Goal: Navigation & Orientation: Find specific page/section

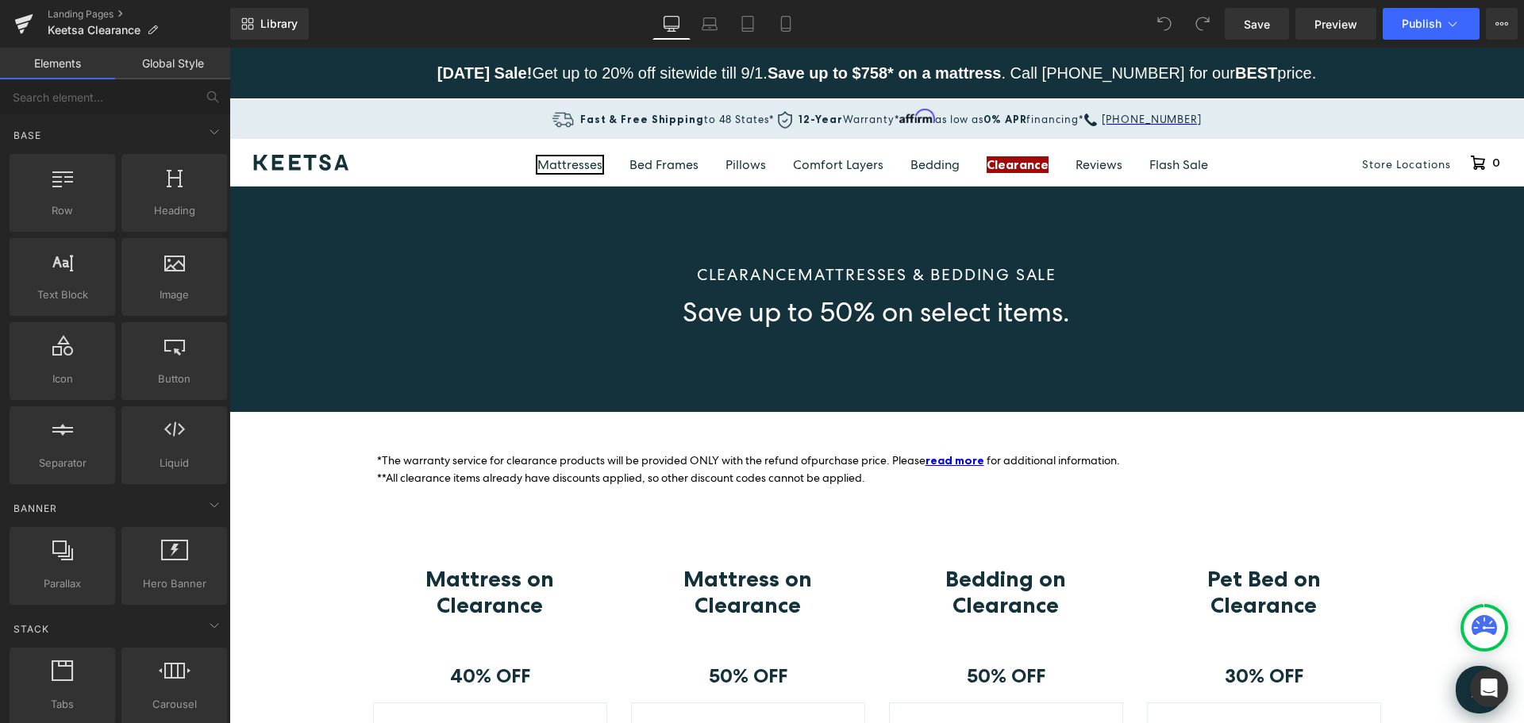
click at [574, 163] on link "Mattresses" at bounding box center [569, 164] width 65 height 17
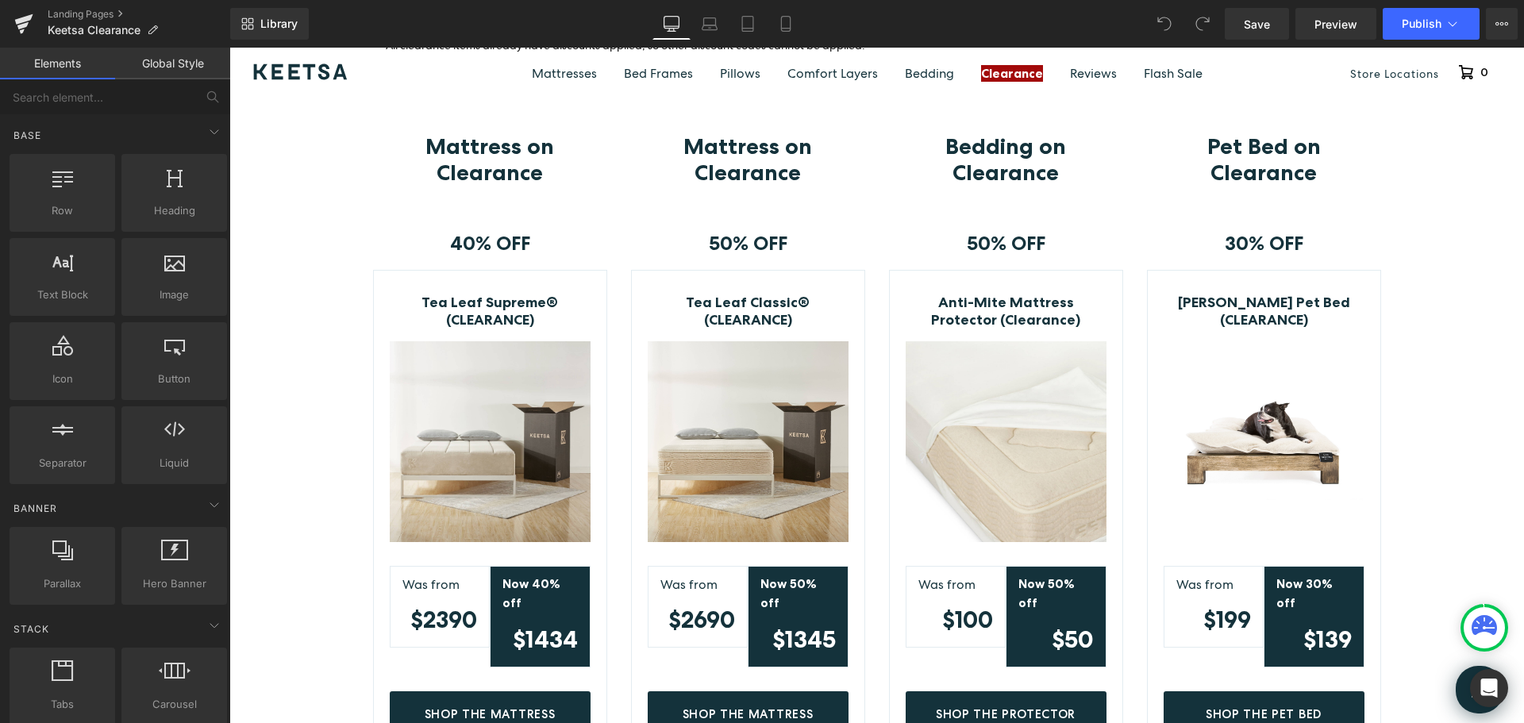
scroll to position [397, 0]
